Goal: Task Accomplishment & Management: Manage account settings

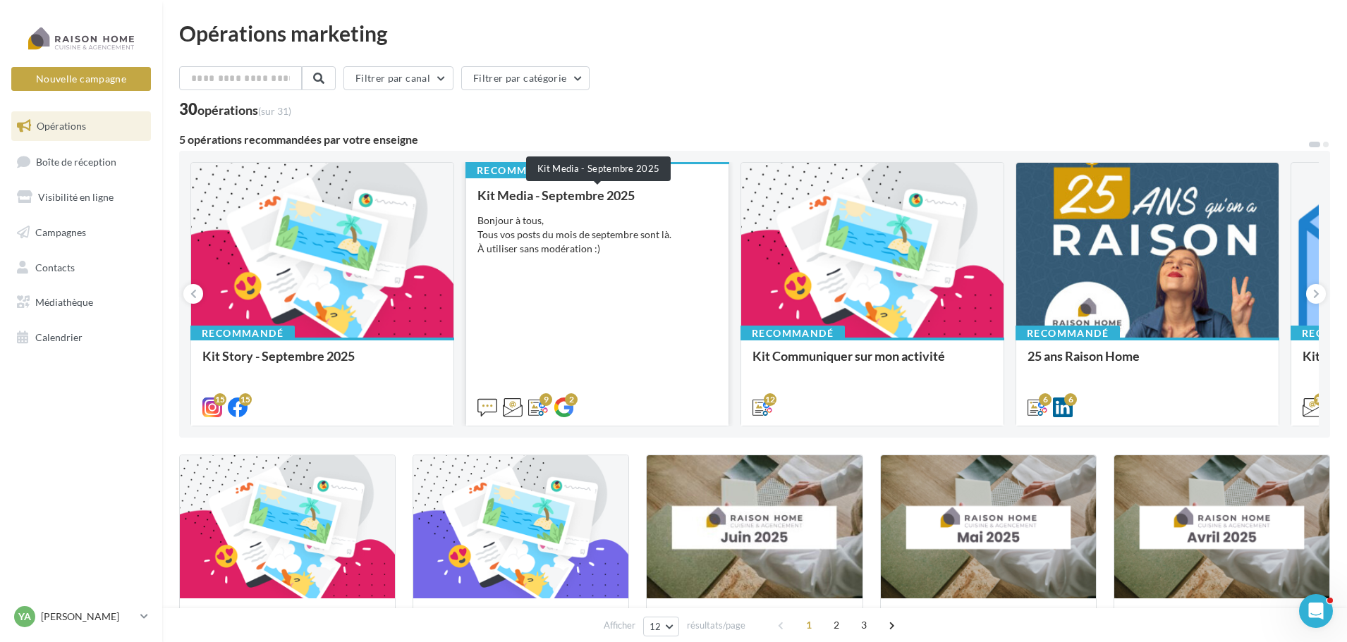
click at [535, 201] on div "Kit Media - Septembre 2025" at bounding box center [597, 195] width 240 height 14
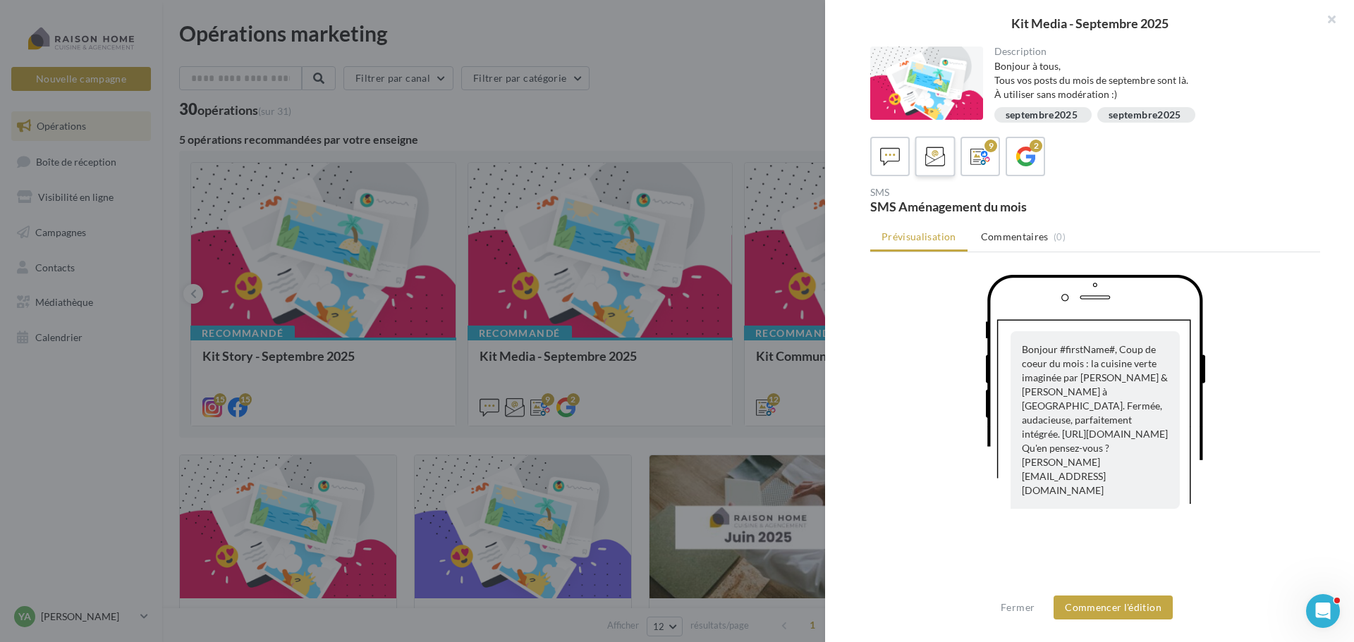
click at [941, 157] on icon at bounding box center [935, 157] width 20 height 20
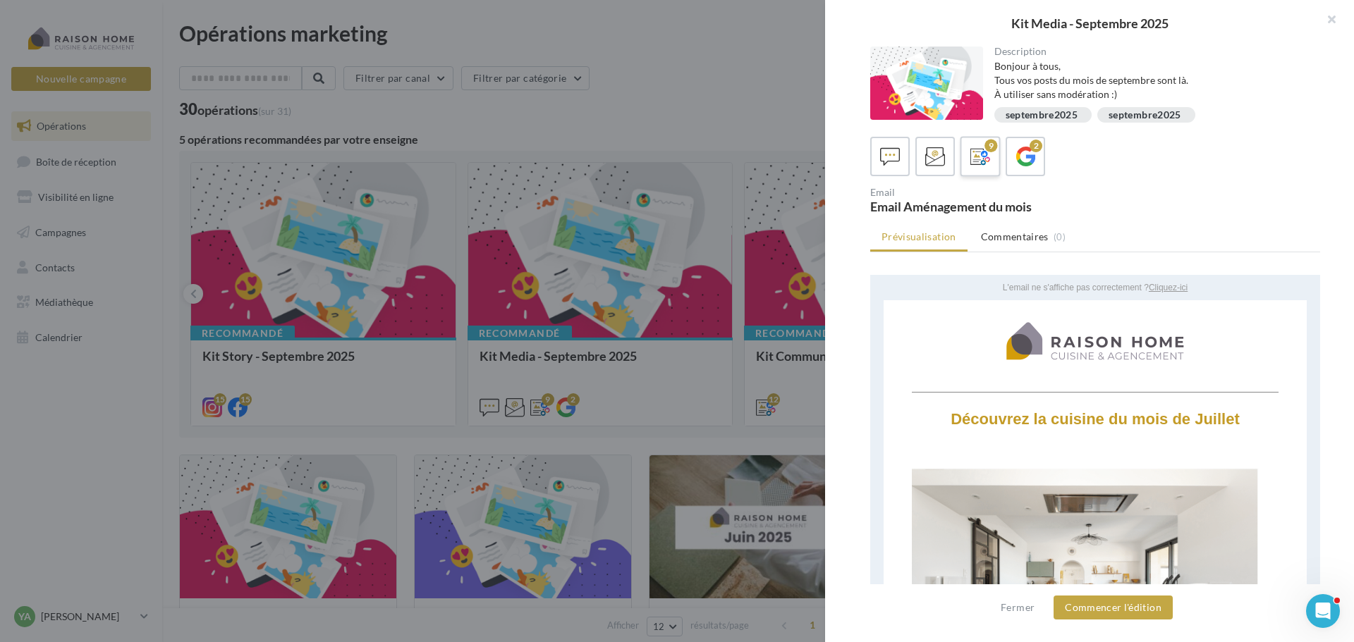
click at [981, 166] on icon at bounding box center [980, 157] width 20 height 20
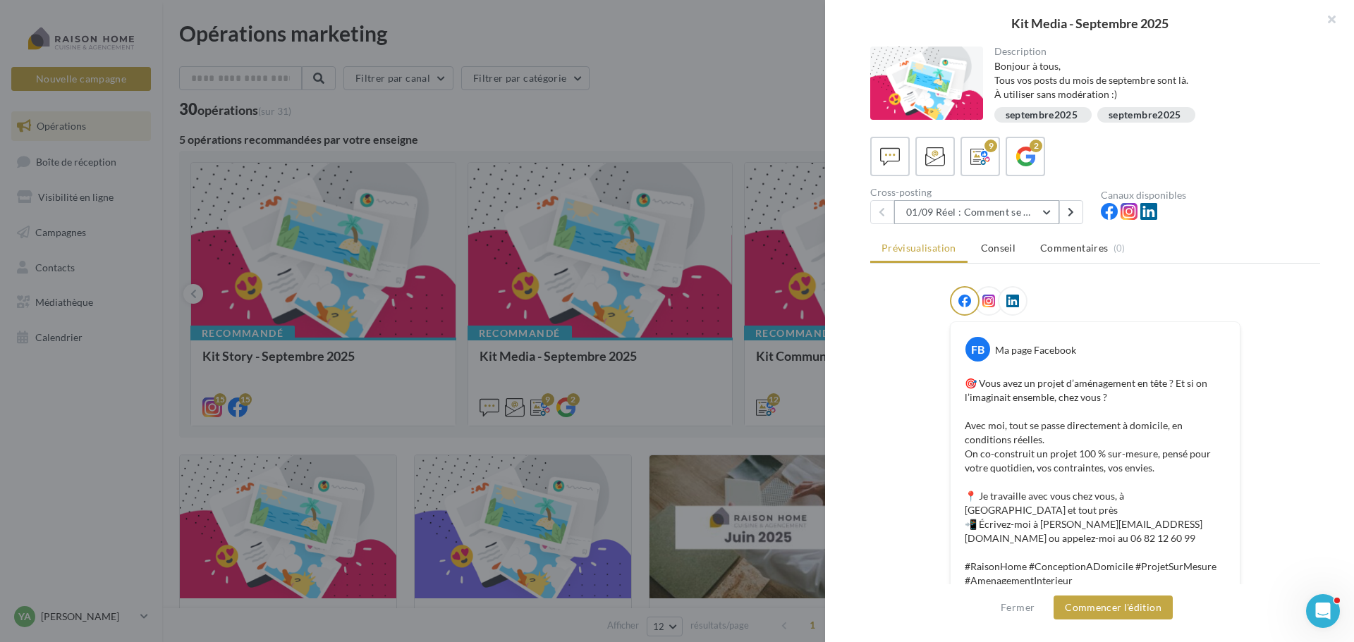
click at [1048, 207] on button "01/09 Réel : Comment se passe un projet Raison Home ?" at bounding box center [976, 212] width 165 height 24
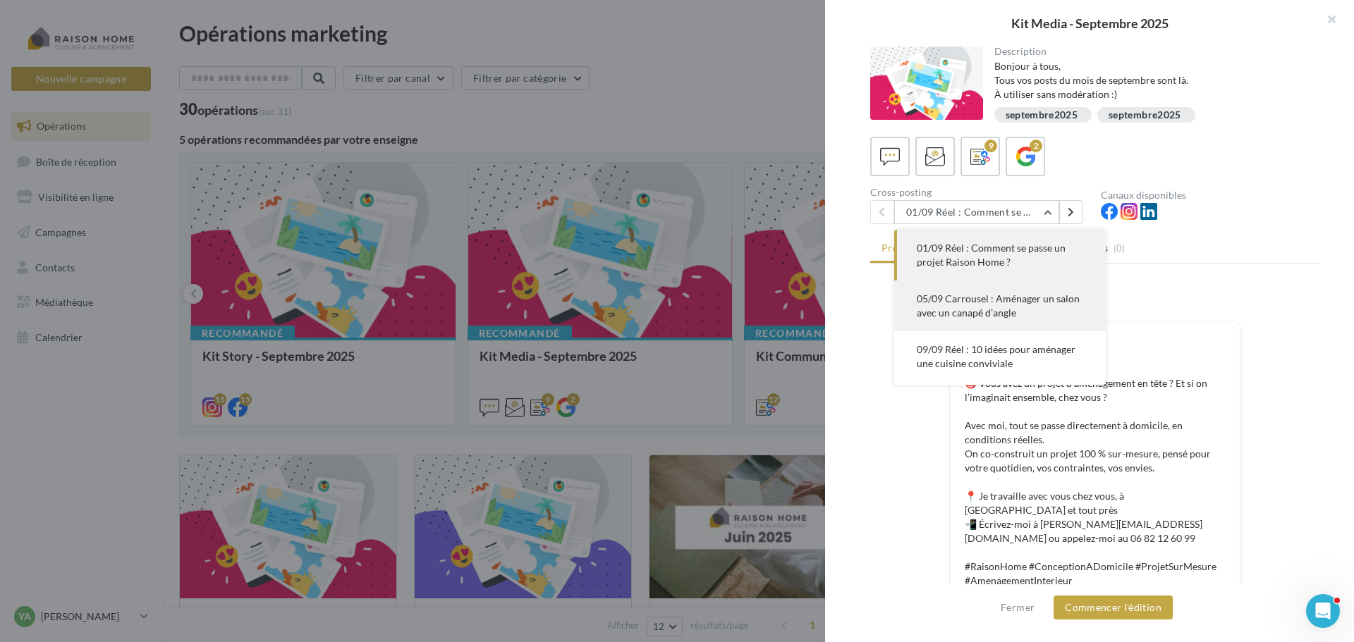
click at [941, 304] on span "05/09 Carrousel : Aménager un salon avec un canapé d’angle" at bounding box center [998, 306] width 163 height 26
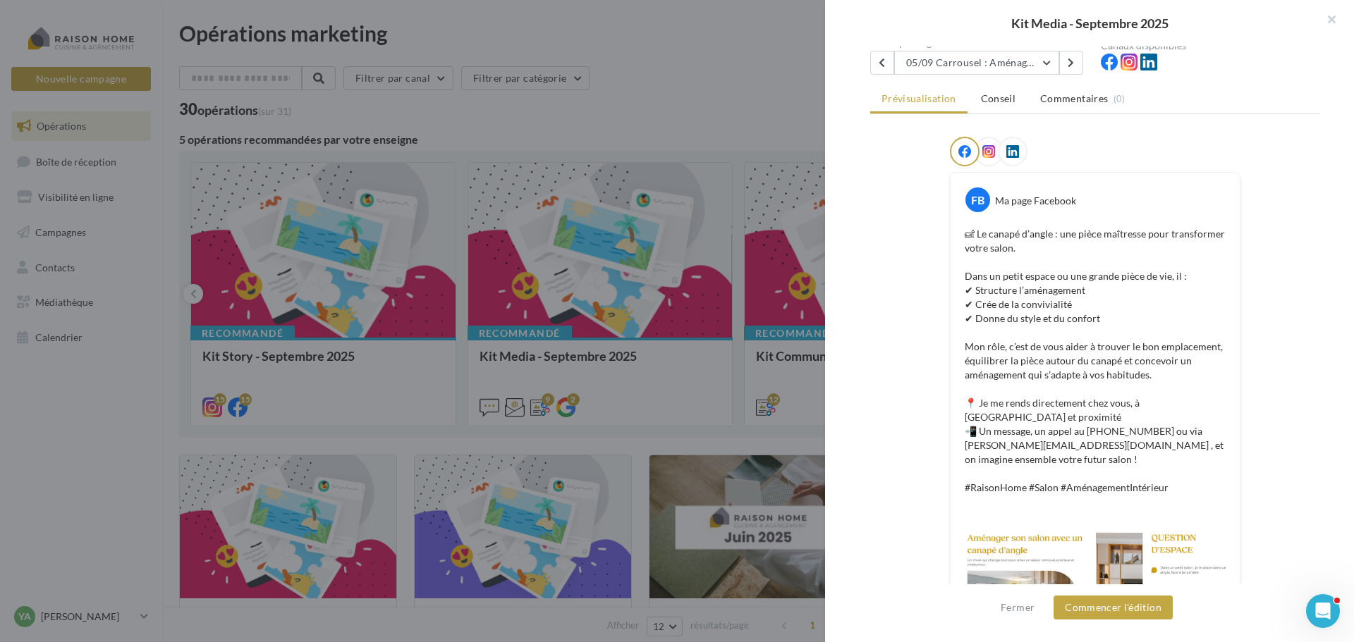
scroll to position [8, 0]
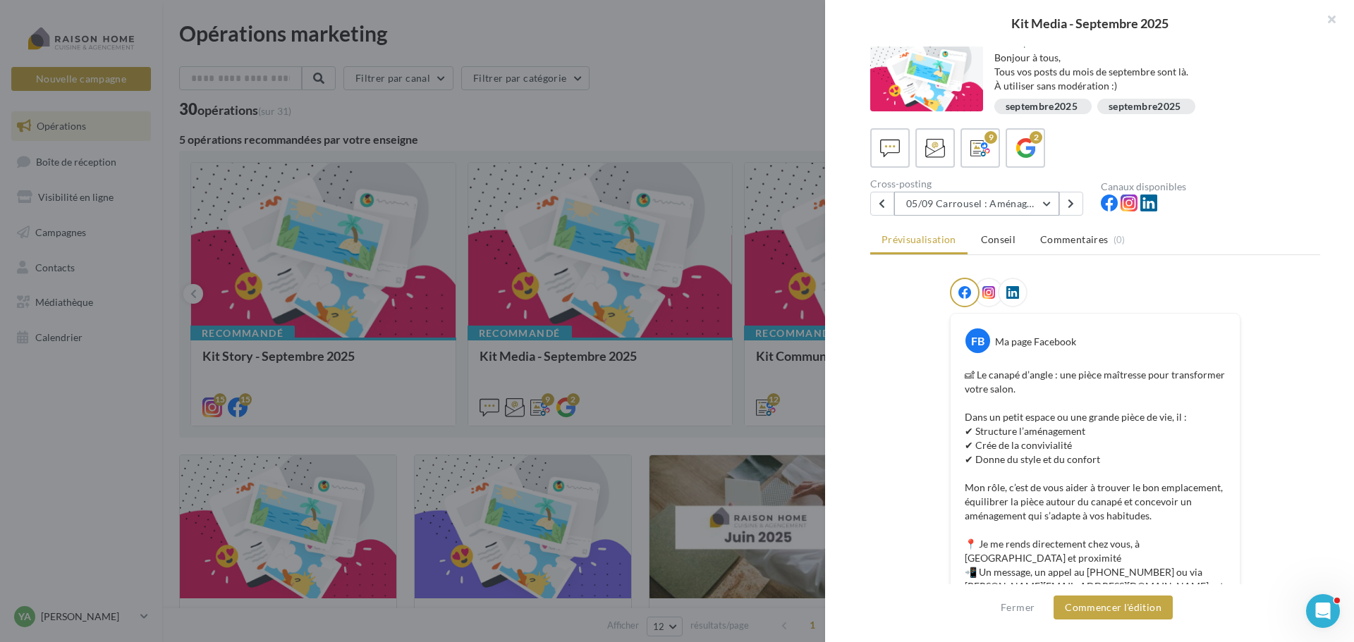
click at [1015, 197] on button "05/09 Carrousel : Aménager un salon avec un canapé d’angle" at bounding box center [976, 204] width 165 height 24
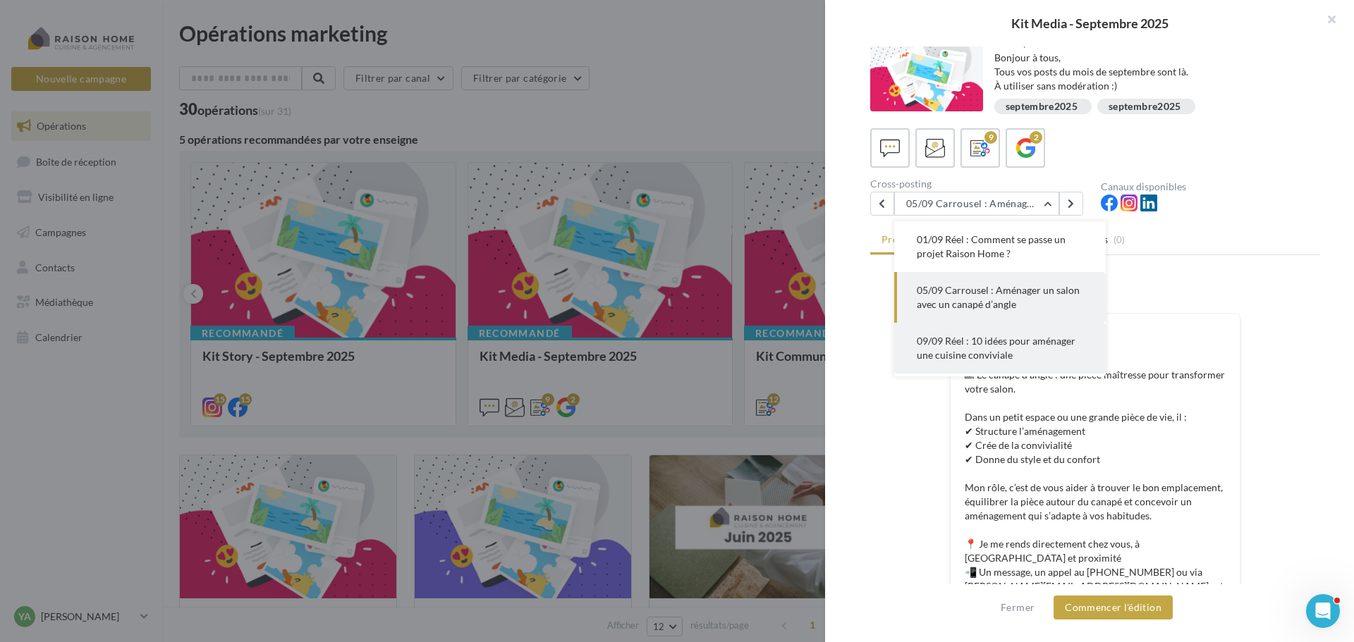
click at [950, 345] on span "09/09 Réel : 10 idées pour aménager une cuisine conviviale" at bounding box center [996, 348] width 159 height 26
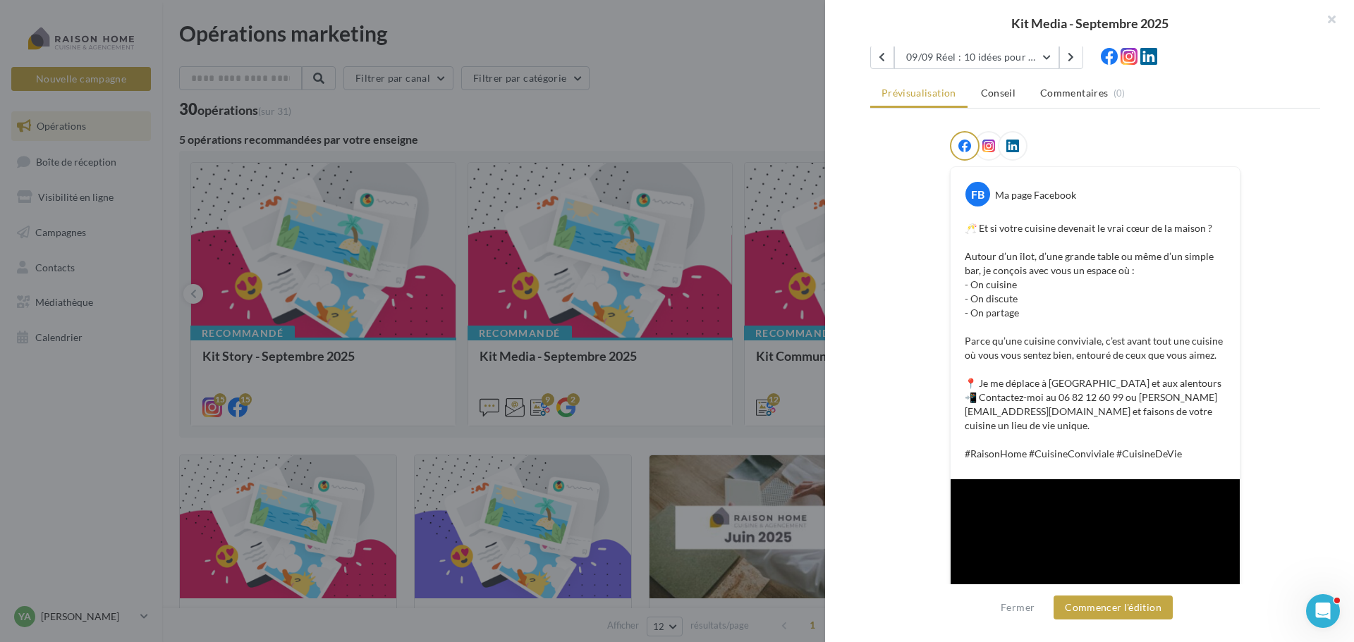
scroll to position [85, 0]
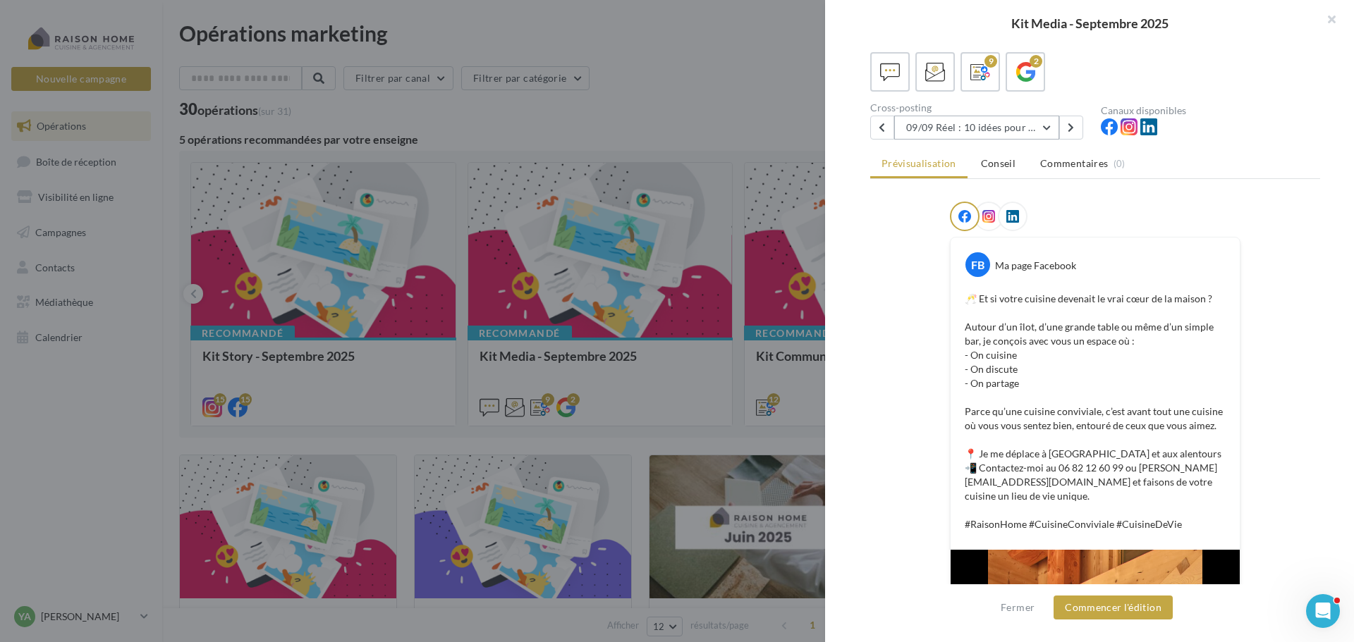
click at [954, 126] on button "09/09 Réel : 10 idées pour aménager une cuisine conviviale" at bounding box center [976, 128] width 165 height 24
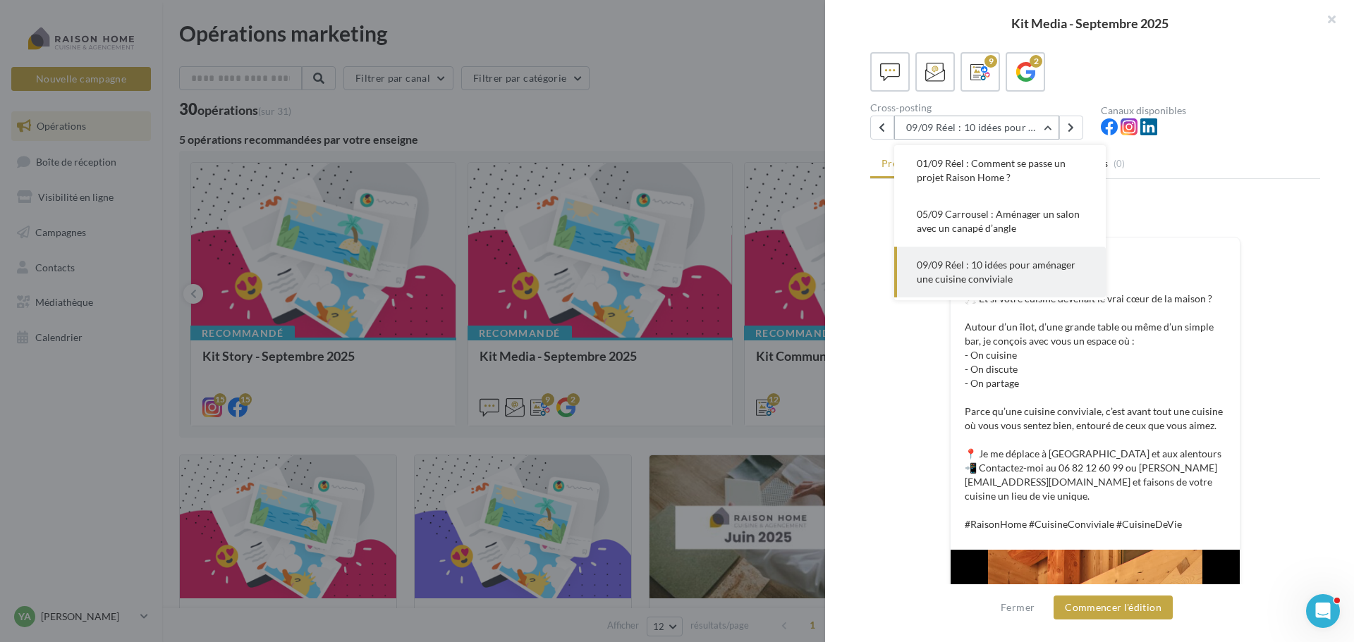
scroll to position [51, 0]
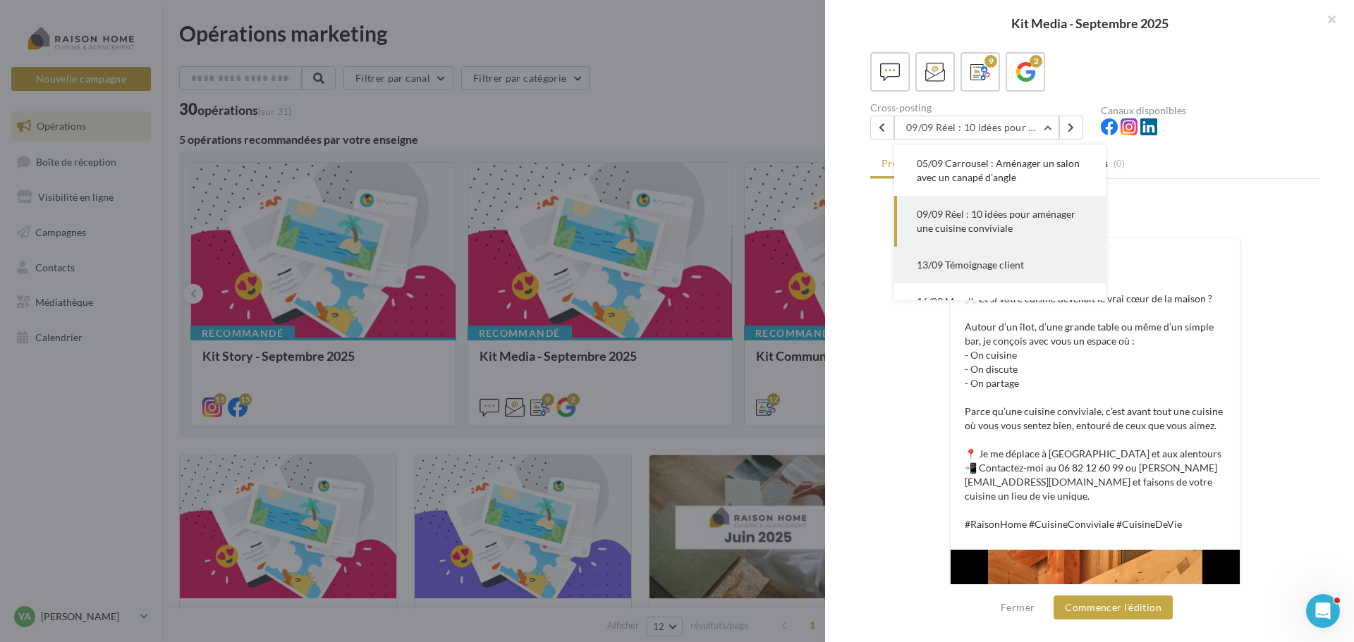
click at [953, 263] on span "13/09 Témoignage client" at bounding box center [970, 265] width 107 height 12
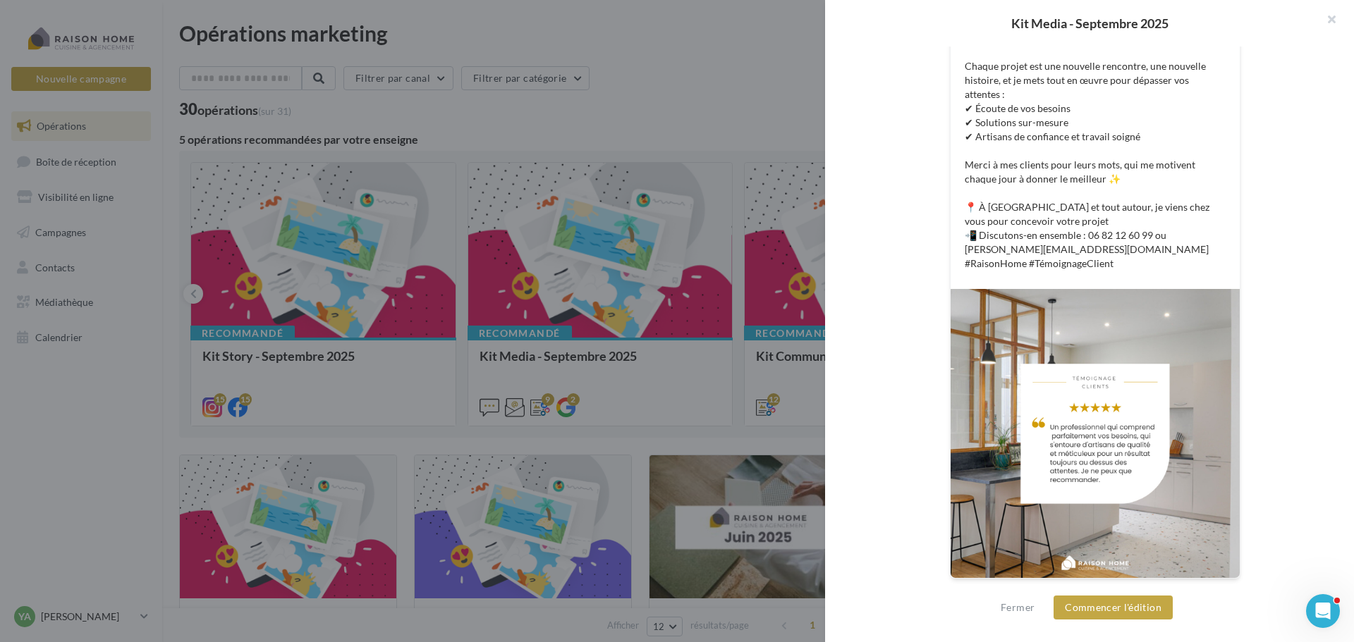
scroll to position [0, 0]
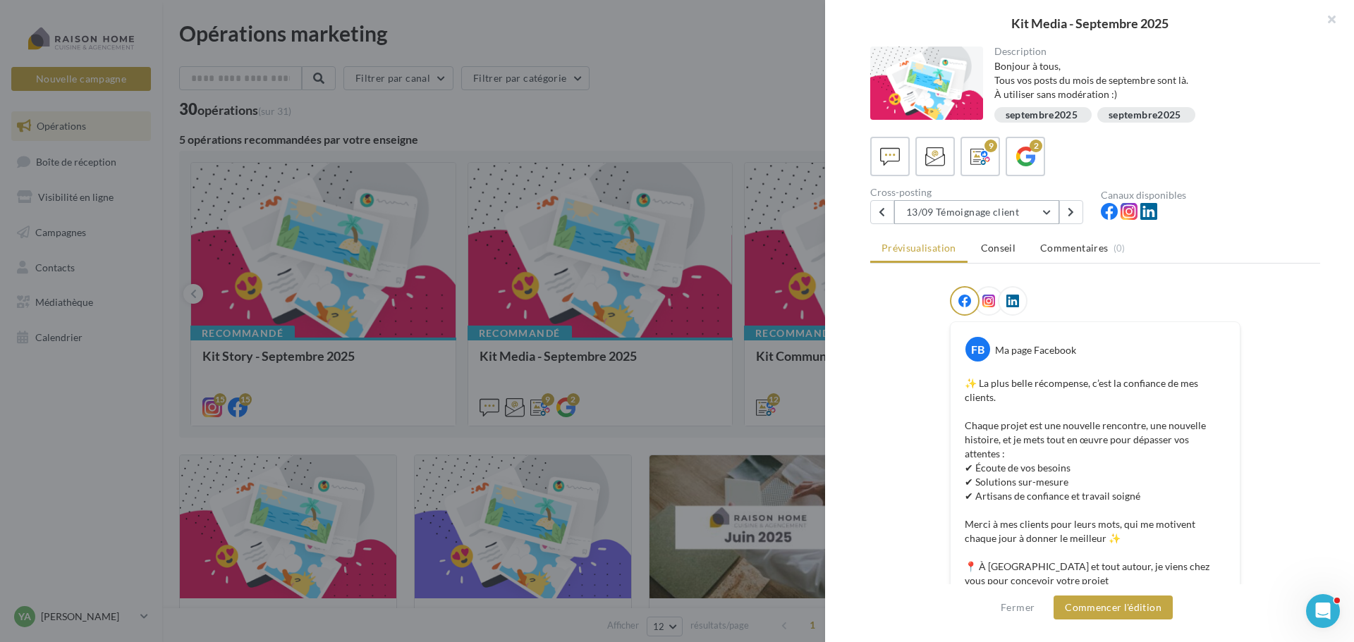
click at [953, 216] on button "13/09 Témoignage client" at bounding box center [976, 212] width 165 height 24
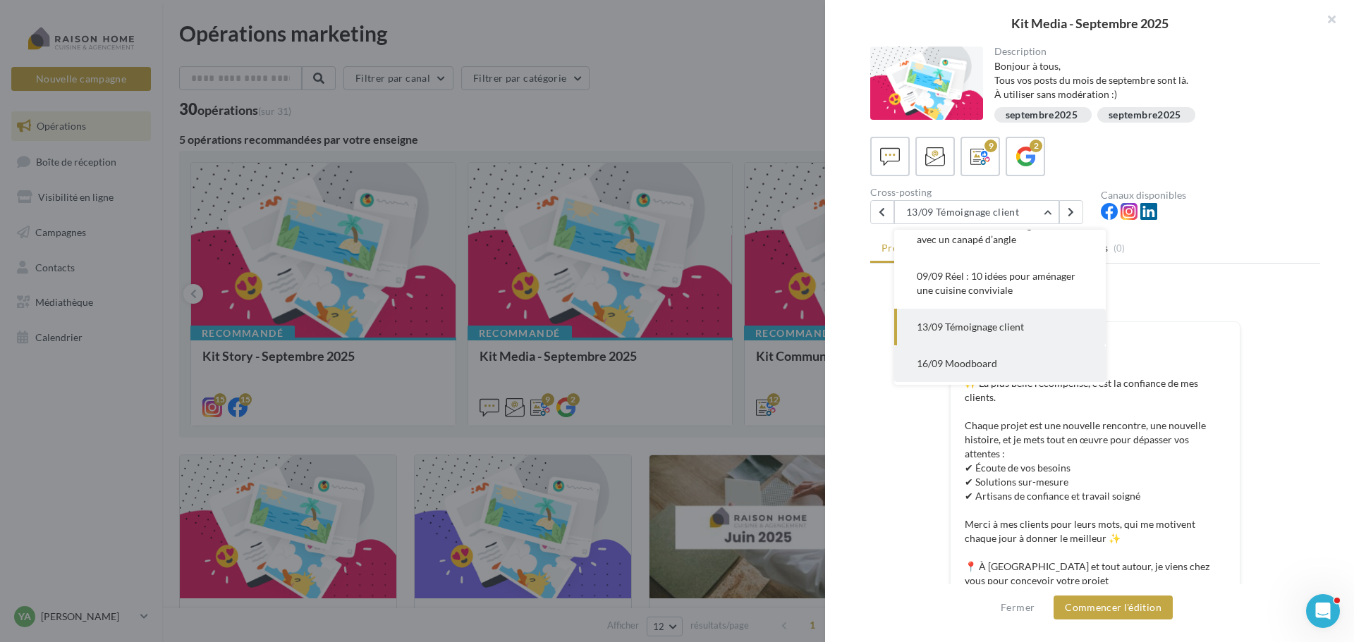
click at [950, 361] on span "16/09 Moodboard" at bounding box center [957, 363] width 80 height 12
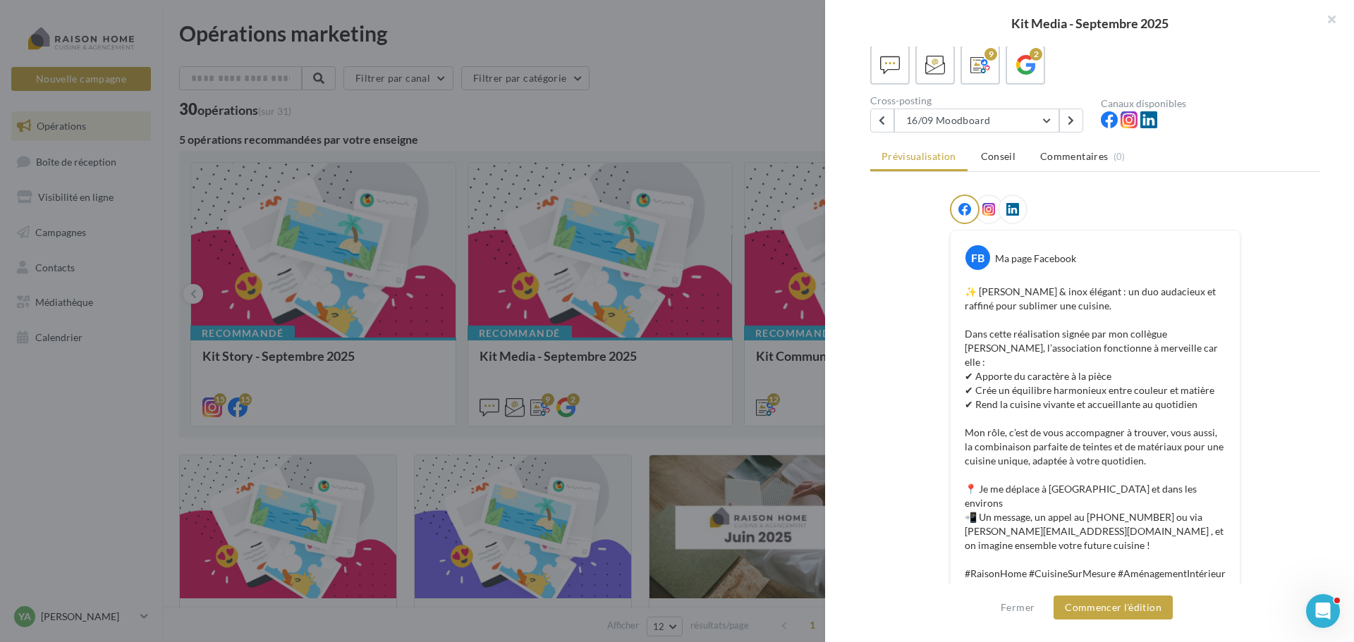
scroll to position [0, 0]
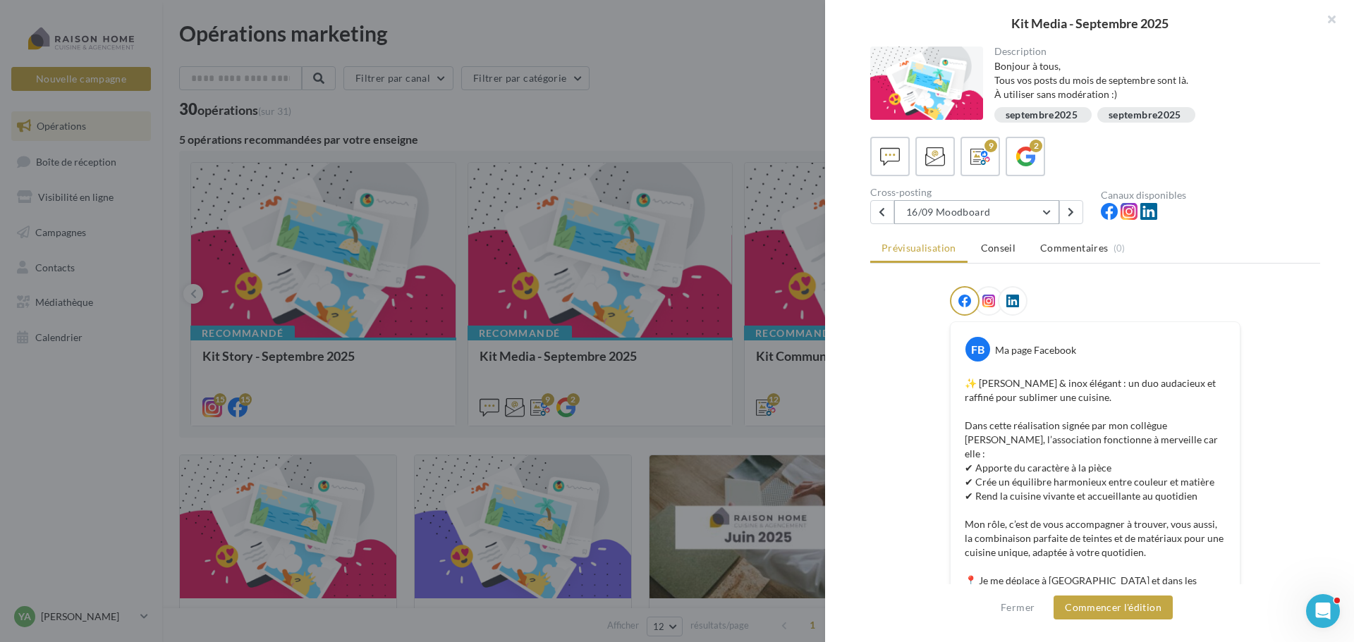
click at [959, 212] on button "16/09 Moodboard" at bounding box center [976, 212] width 165 height 24
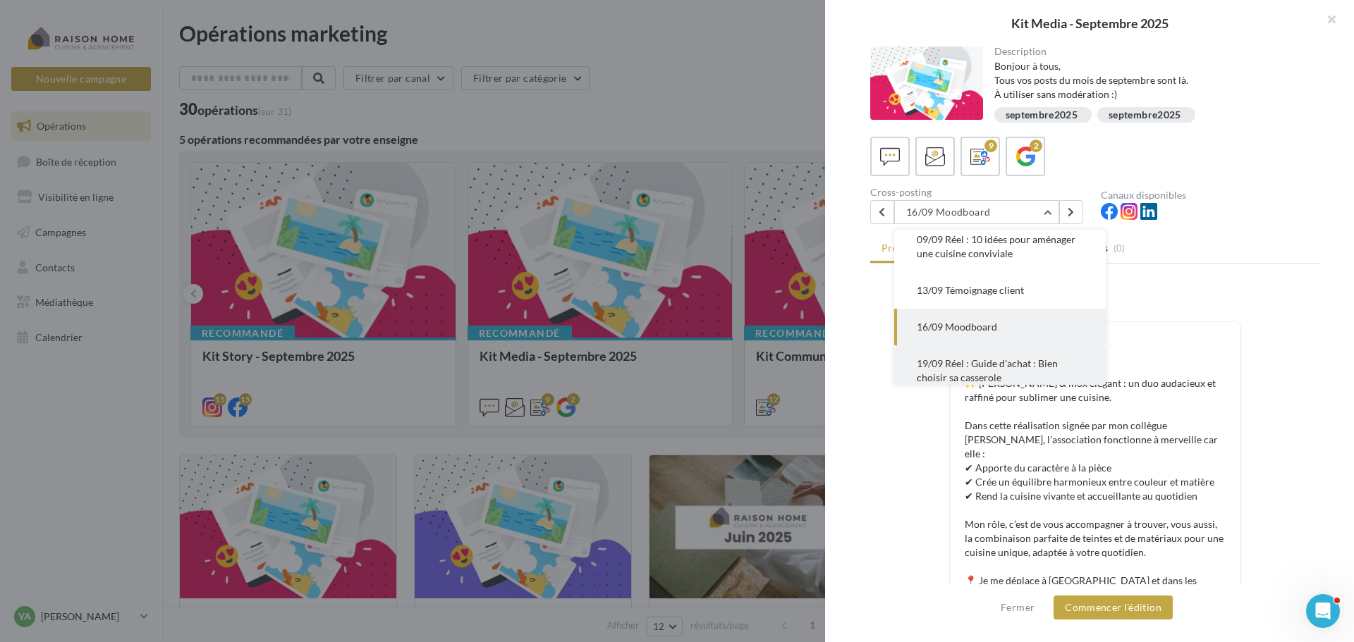
click at [933, 369] on span "19/09 Réel : Guide d'achat : Bien choisir sa casserole" at bounding box center [987, 370] width 141 height 26
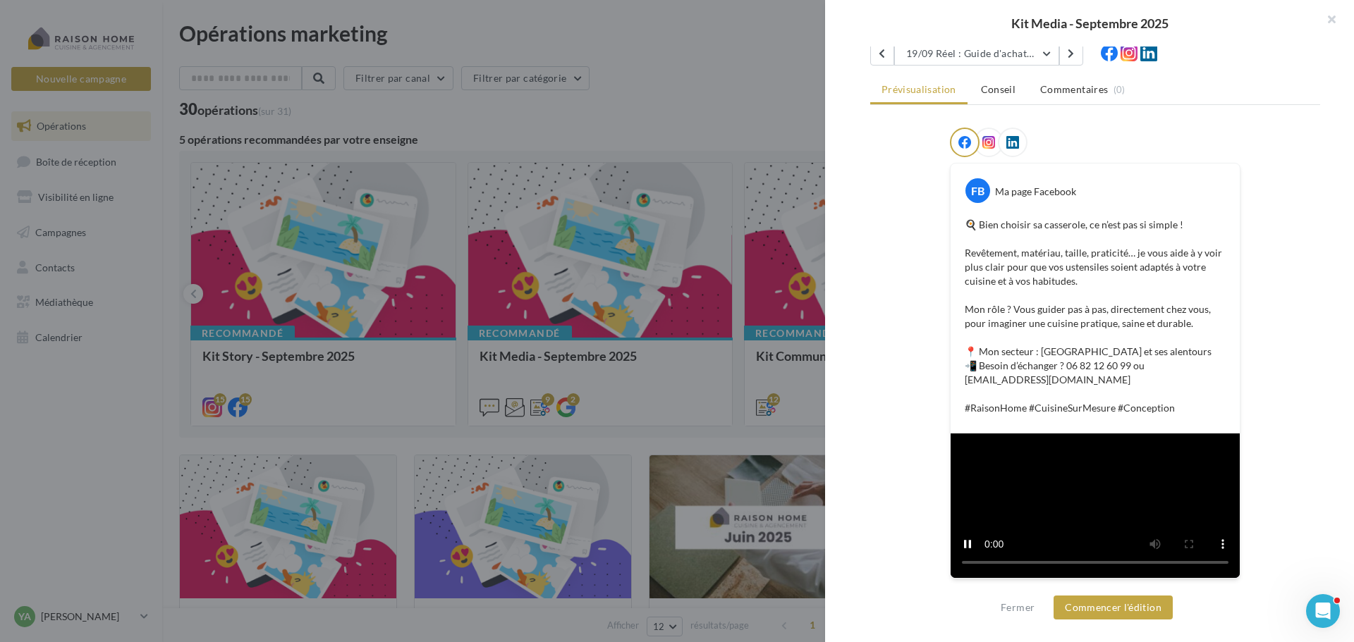
scroll to position [0, 0]
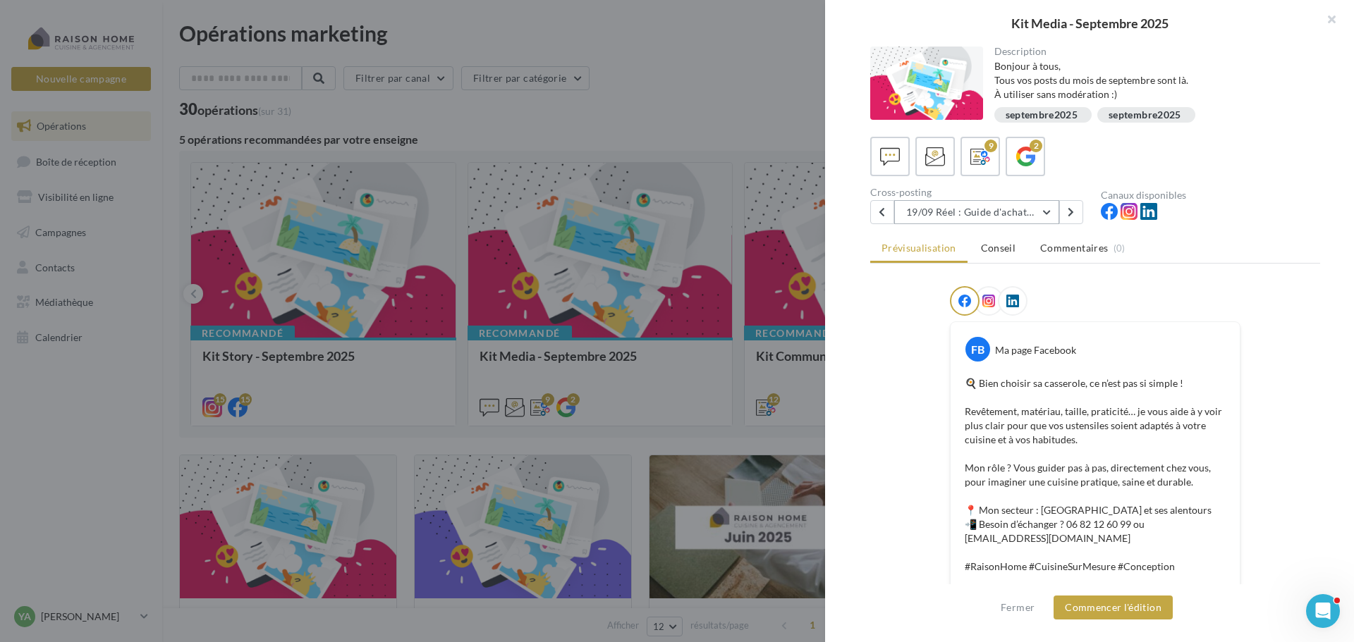
click at [960, 215] on button "19/09 Réel : Guide d'achat : Bien choisir sa casserole" at bounding box center [976, 212] width 165 height 24
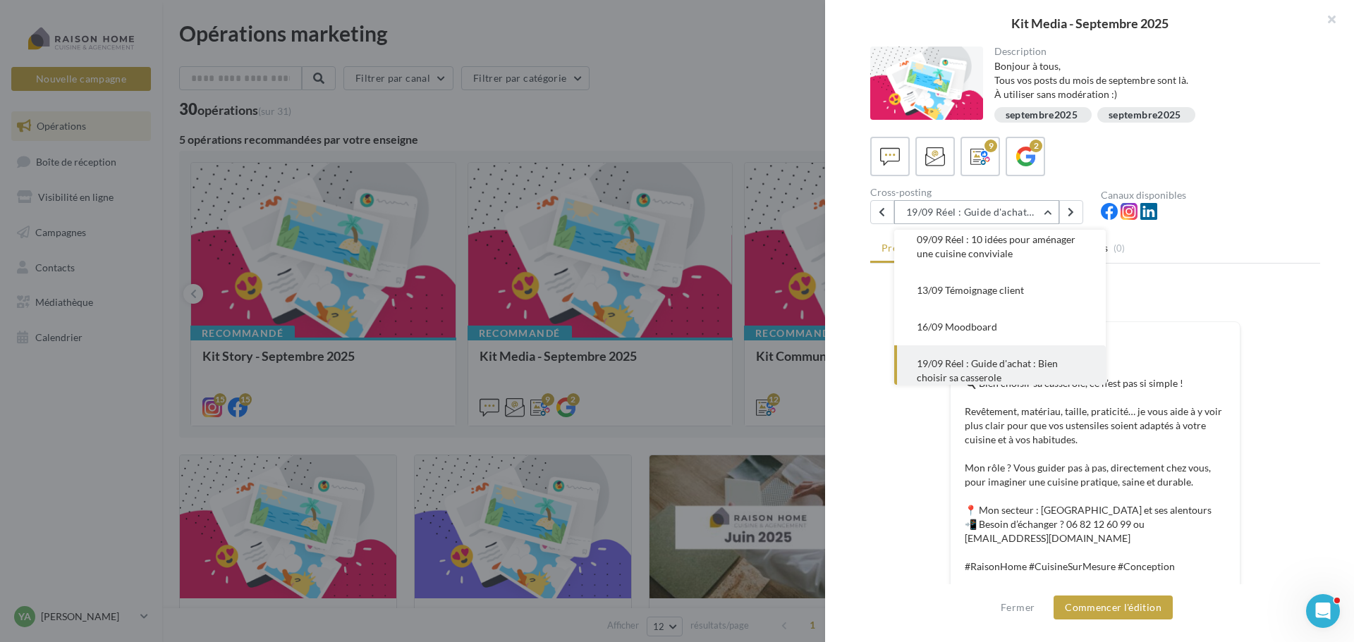
scroll to position [203, 0]
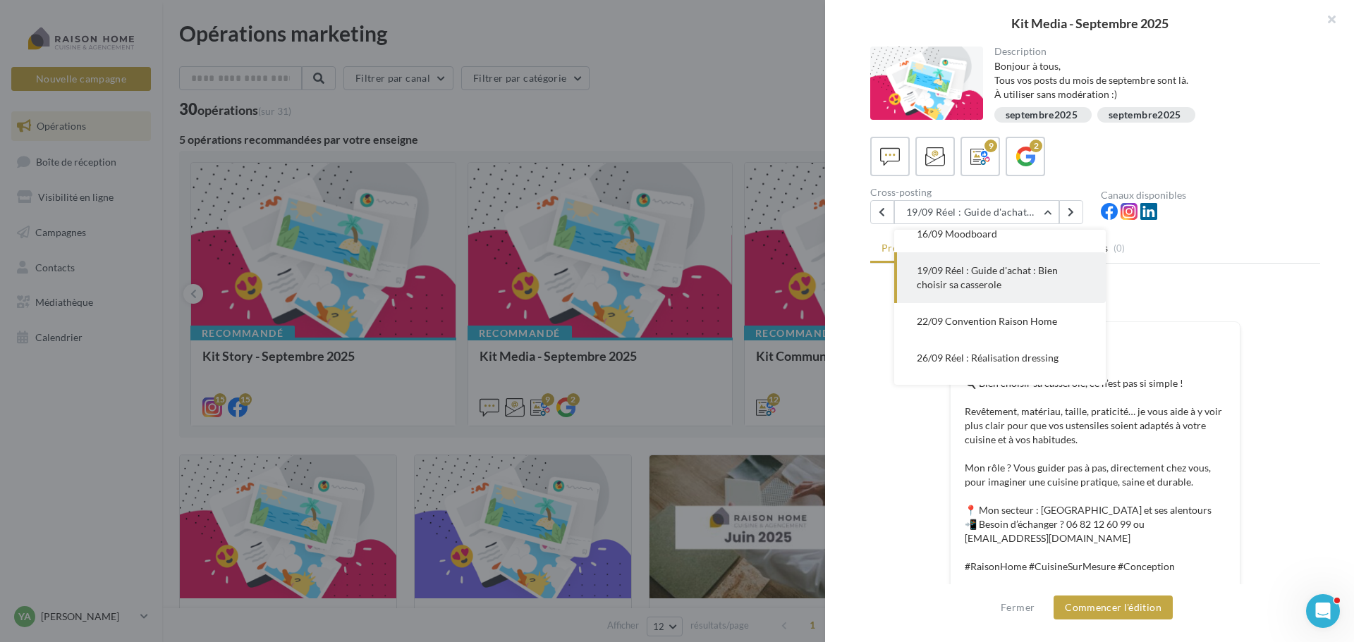
click at [957, 326] on span "22/09 Convention Raison Home" at bounding box center [987, 321] width 140 height 12
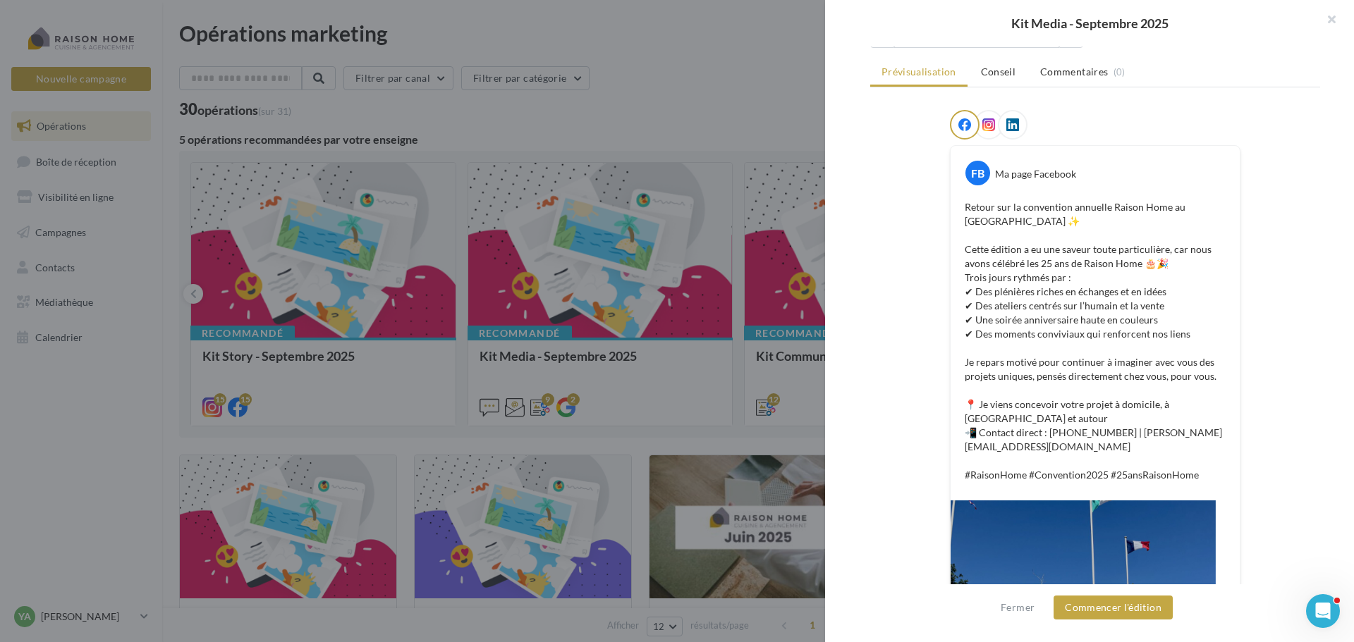
scroll to position [0, 0]
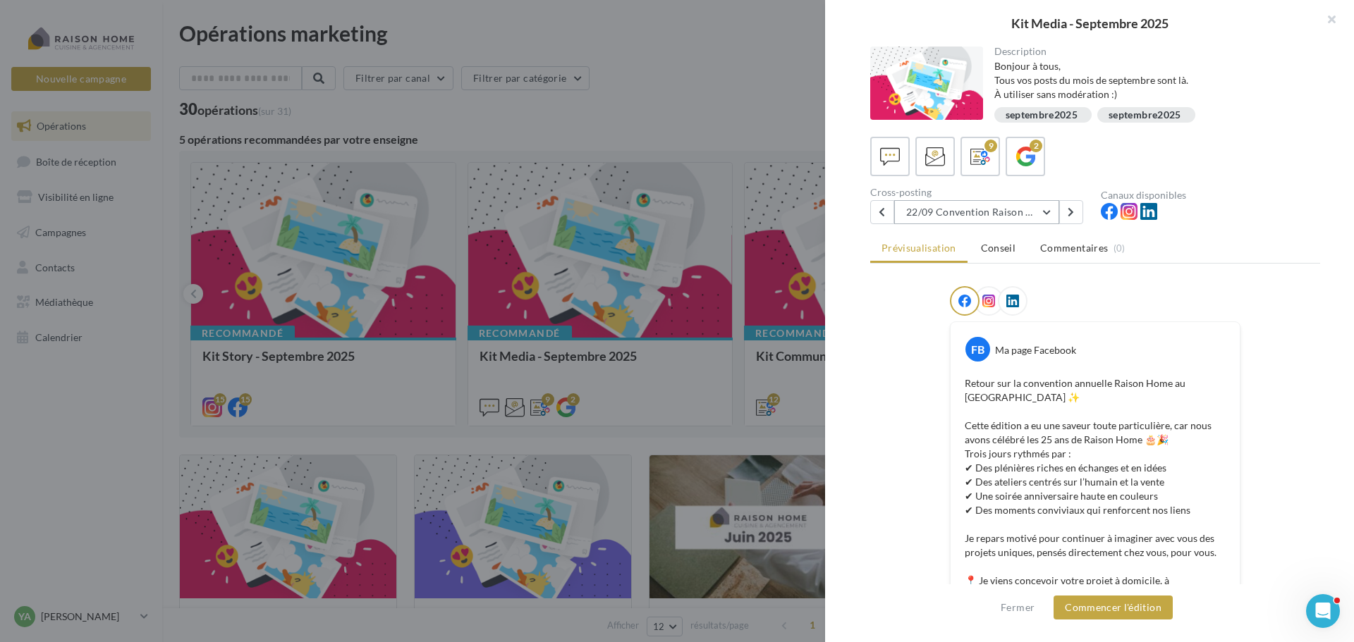
click at [984, 212] on button "22/09 Convention Raison Home" at bounding box center [976, 212] width 165 height 24
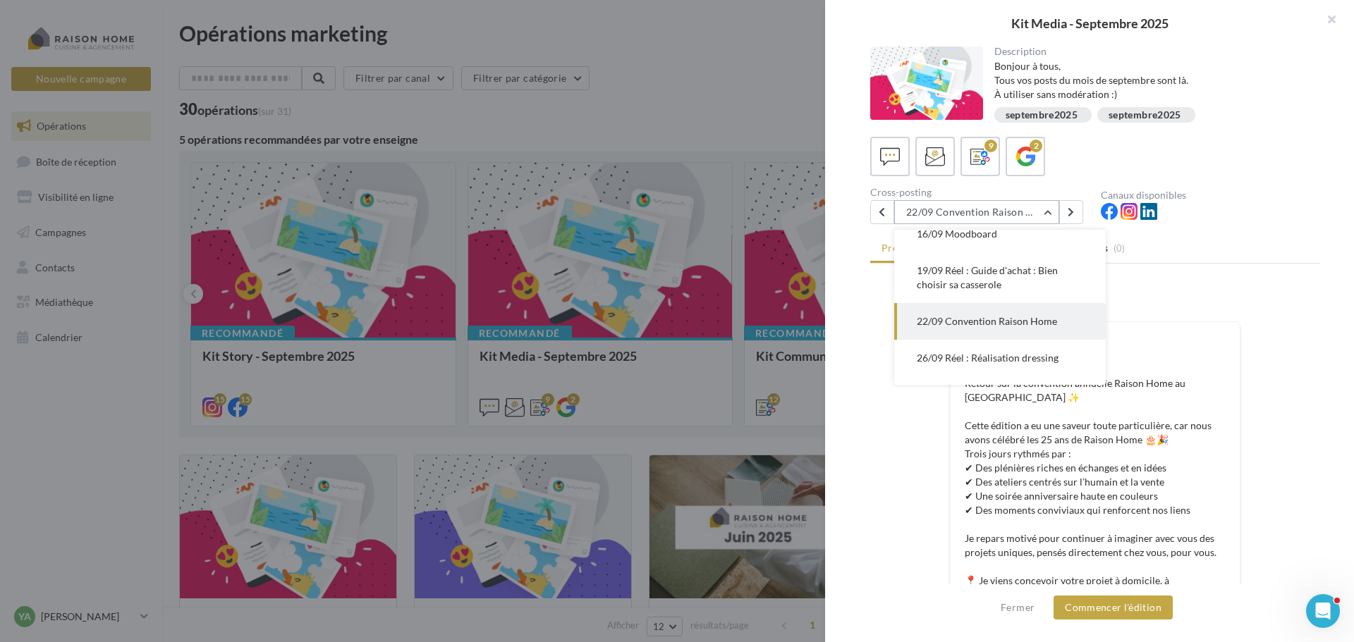
scroll to position [183, 0]
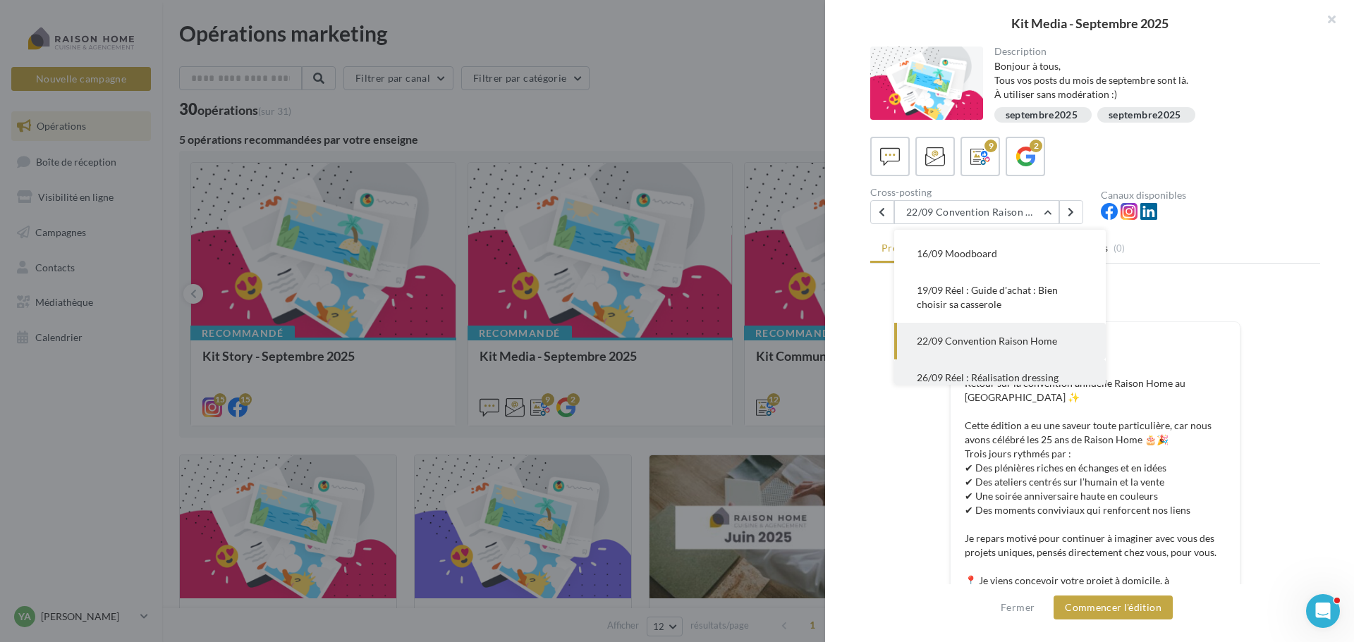
click at [969, 379] on span "26/09 Réel : Réalisation dressing" at bounding box center [988, 378] width 142 height 12
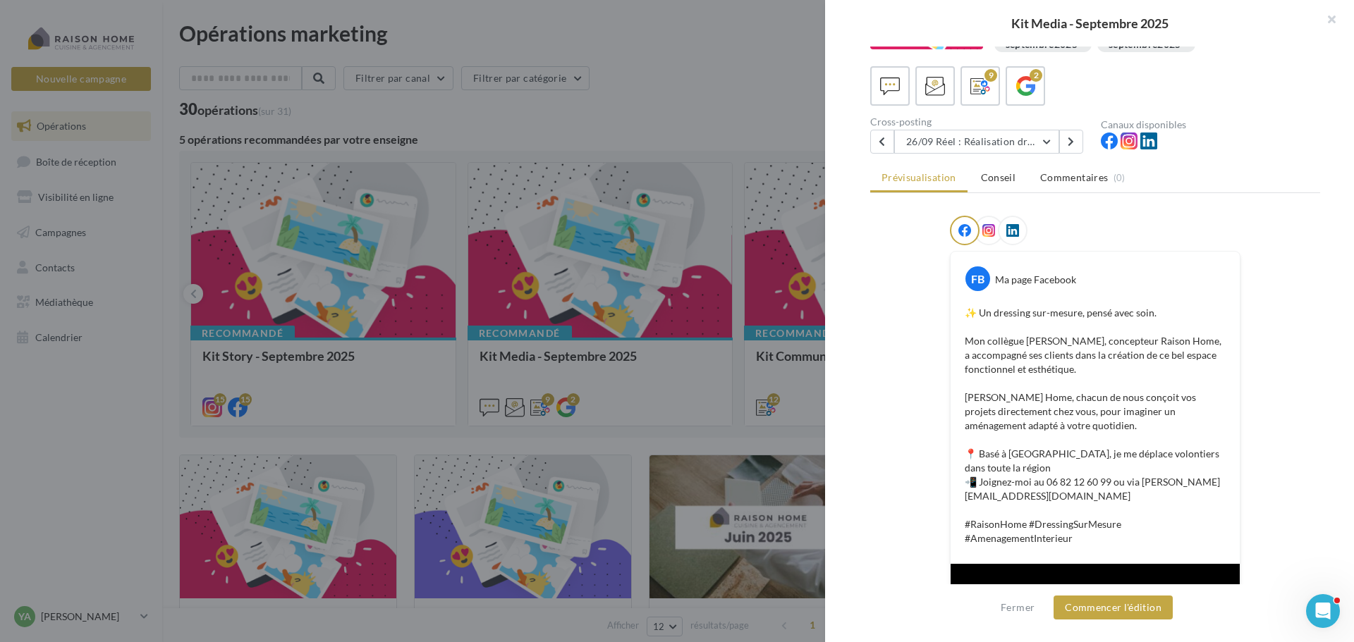
scroll to position [0, 0]
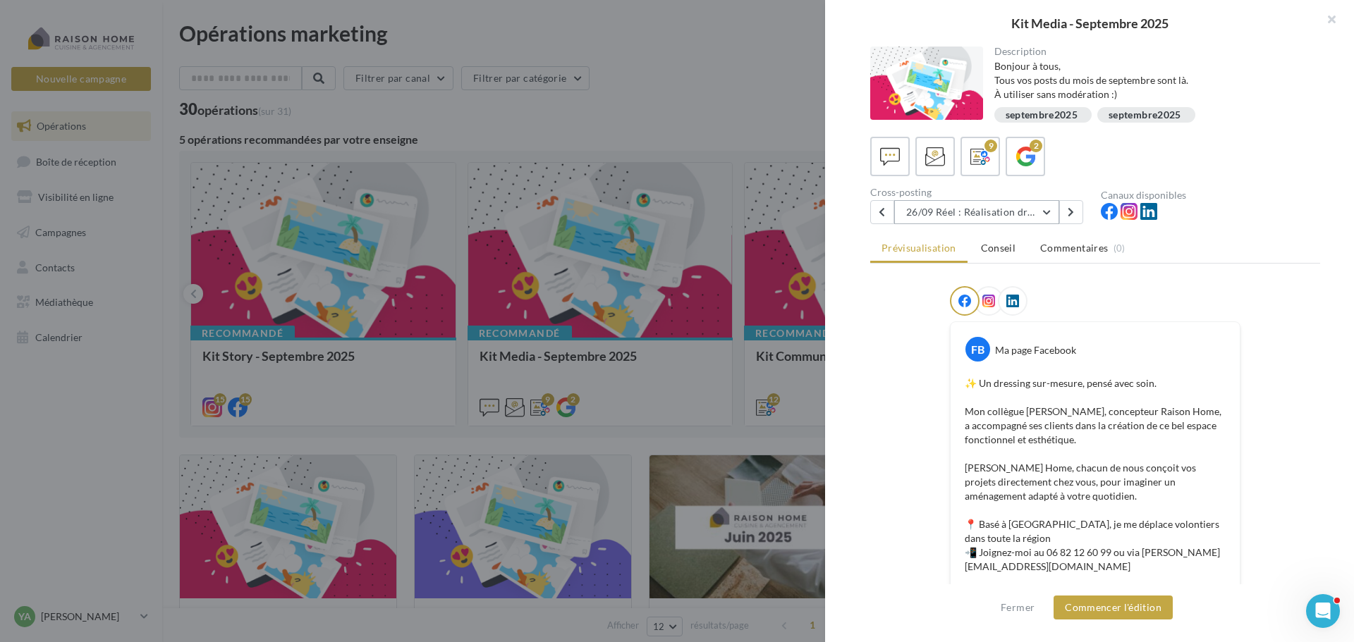
click at [955, 221] on button "26/09 Réel : Réalisation dressing" at bounding box center [976, 212] width 165 height 24
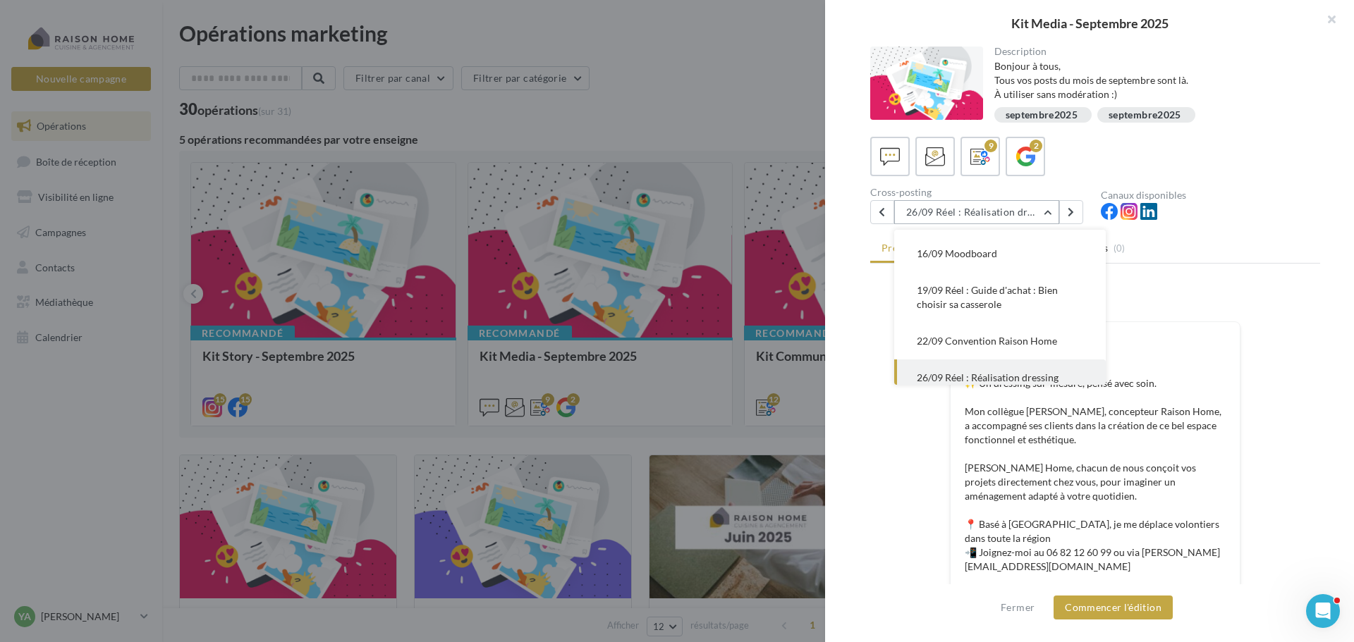
scroll to position [220, 0]
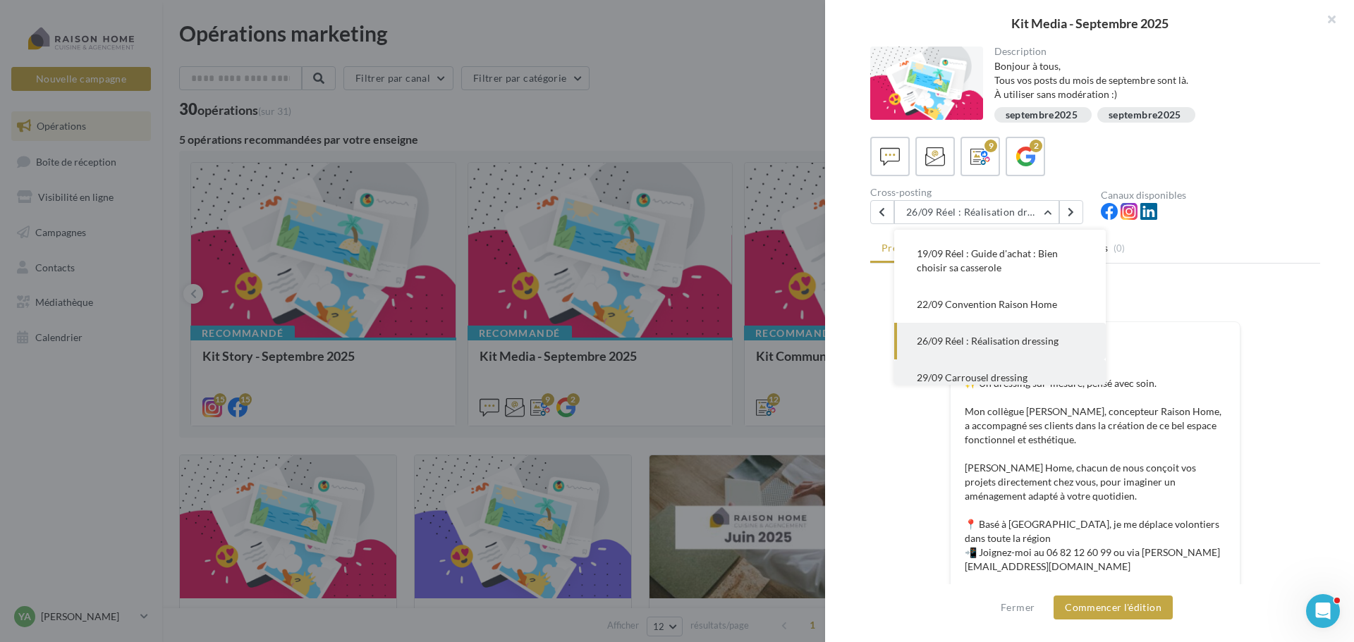
click at [985, 374] on span "29/09 Carrousel dressing" at bounding box center [972, 378] width 111 height 12
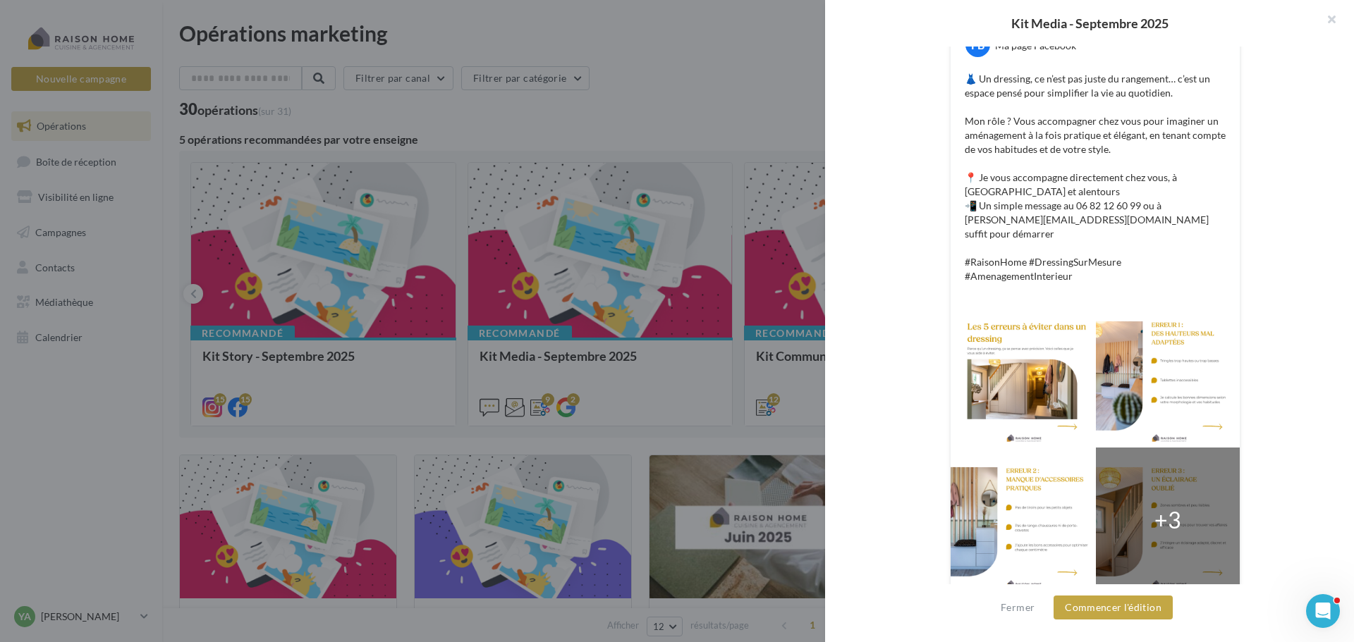
scroll to position [0, 0]
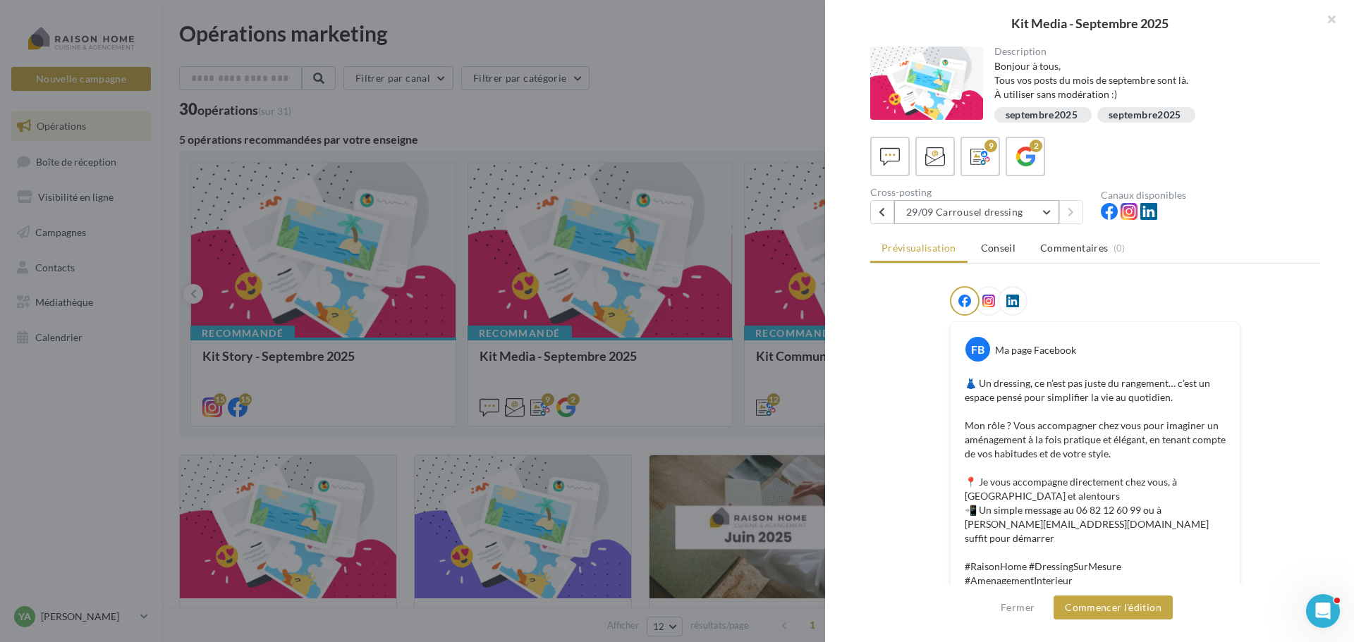
click at [973, 206] on button "29/09 Carrousel dressing" at bounding box center [976, 212] width 165 height 24
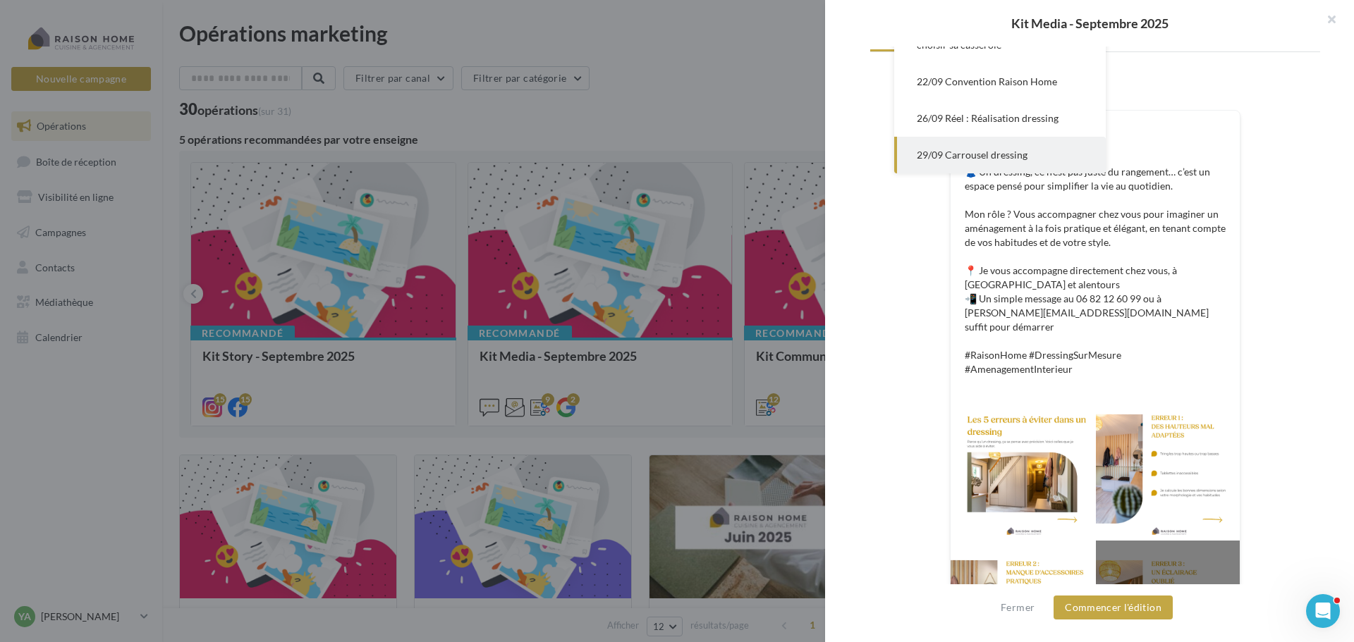
scroll to position [305, 0]
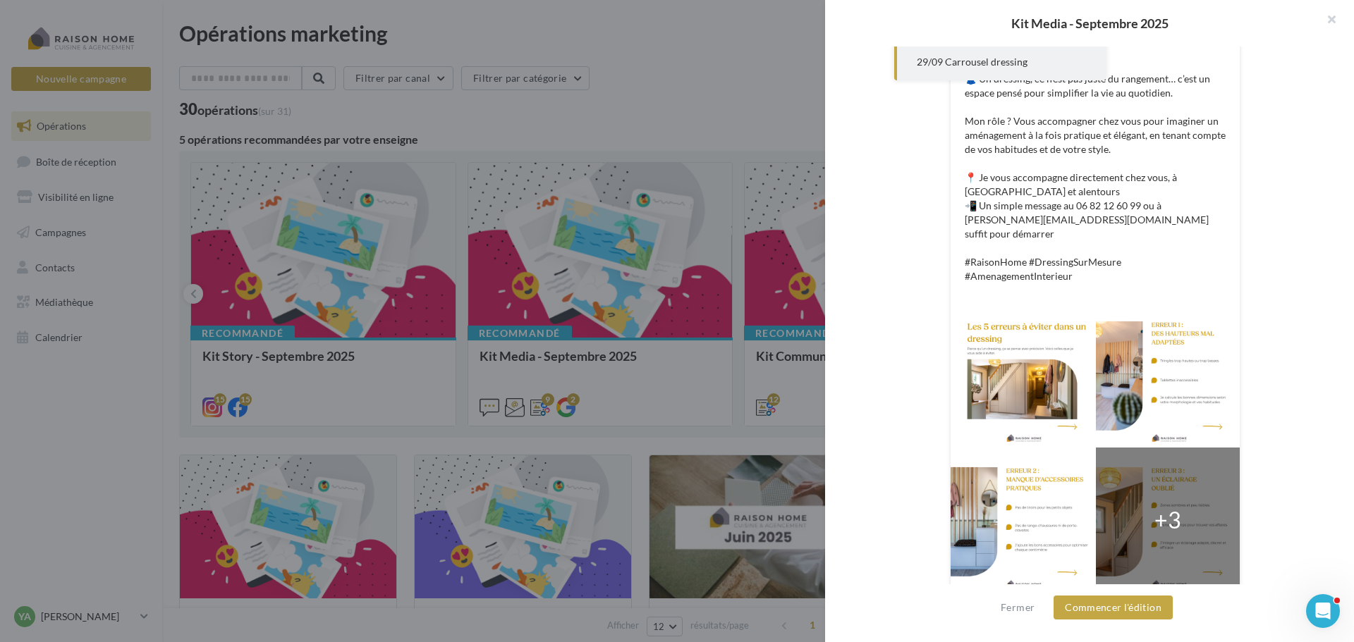
click at [852, 385] on div "Description Bonjour à tous, Tous vos posts du mois de septembre sont là. À util…" at bounding box center [1095, 322] width 540 height 551
